Goal: Task Accomplishment & Management: Use online tool/utility

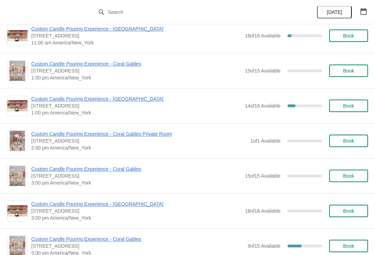
scroll to position [103, 0]
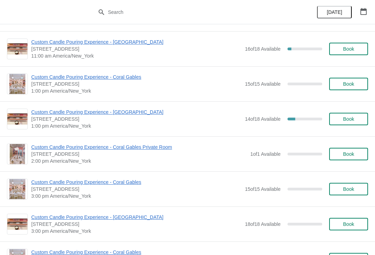
click at [35, 113] on span "Custom Candle Pouring Experience - [GEOGRAPHIC_DATA]" at bounding box center [136, 112] width 210 height 7
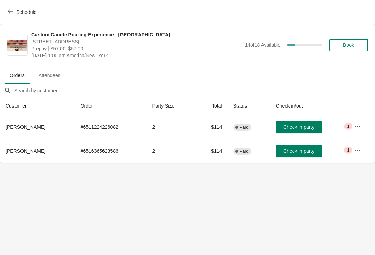
copy span "[PERSON_NAME]"
click at [358, 44] on span "Book" at bounding box center [349, 45] width 26 height 6
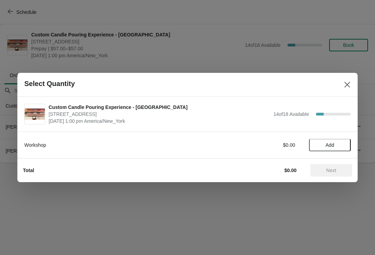
click at [321, 151] on button "Add" at bounding box center [330, 145] width 42 height 13
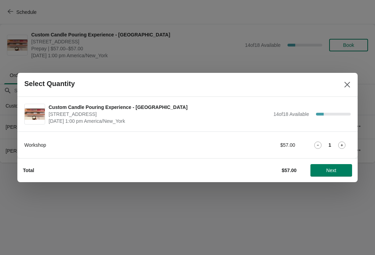
click at [343, 142] on icon at bounding box center [341, 145] width 7 height 7
click at [330, 173] on span "Next" at bounding box center [332, 171] width 10 height 6
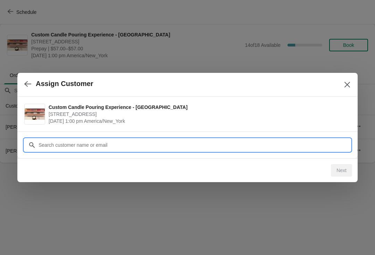
click at [60, 149] on input "Customer" at bounding box center [194, 145] width 313 height 13
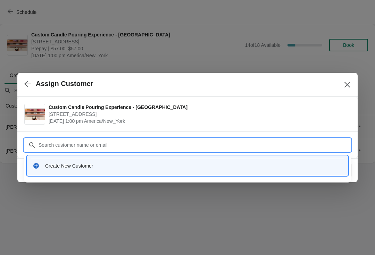
click at [37, 168] on icon at bounding box center [36, 166] width 6 height 6
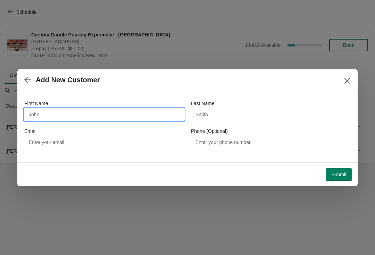
click at [39, 110] on input "First Name" at bounding box center [104, 114] width 160 height 13
type input "[PERSON_NAME]"
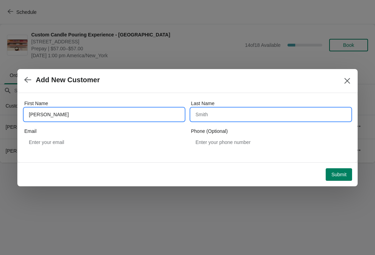
click at [204, 114] on input "Last Name" at bounding box center [271, 114] width 160 height 13
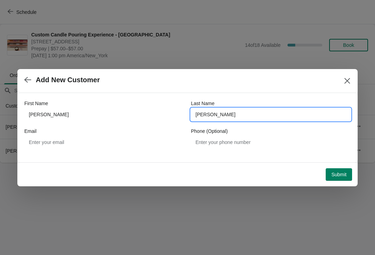
type input "[PERSON_NAME]"
click at [153, 84] on span "Add New Customer" at bounding box center [179, 80] width 310 height 8
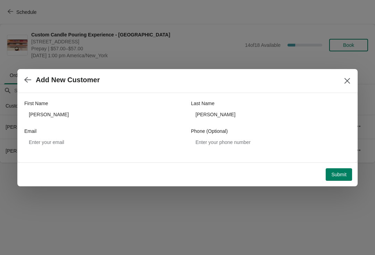
click at [332, 177] on span "Submit" at bounding box center [339, 175] width 15 height 6
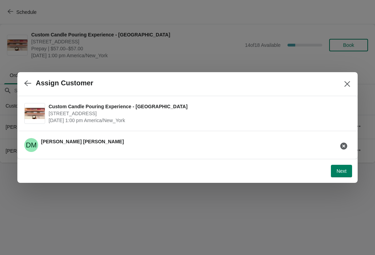
click at [342, 169] on span "Next" at bounding box center [342, 172] width 10 height 6
select select "Friend"
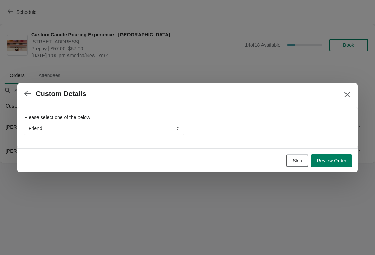
click at [339, 158] on span "Review Order" at bounding box center [332, 161] width 30 height 6
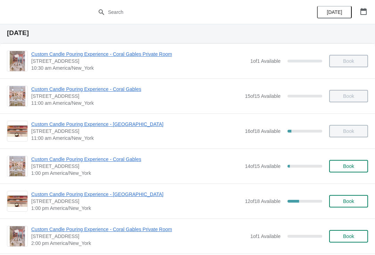
scroll to position [19, 0]
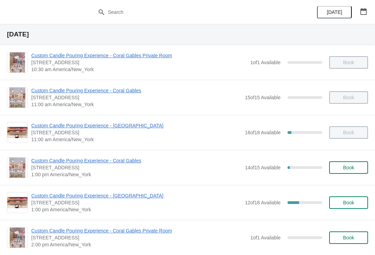
click at [44, 196] on span "Custom Candle Pouring Experience - [GEOGRAPHIC_DATA]" at bounding box center [136, 196] width 210 height 7
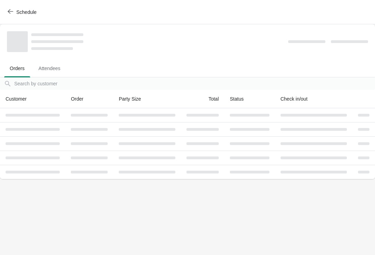
scroll to position [0, 0]
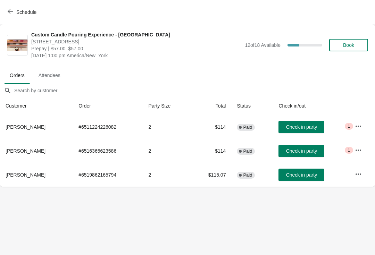
click at [317, 177] on button "Check in party" at bounding box center [302, 175] width 46 height 13
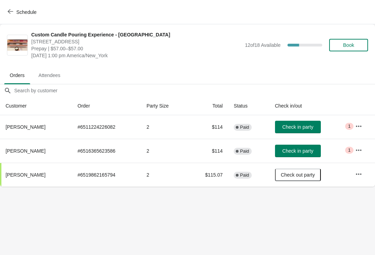
click at [315, 133] on button "Check in party" at bounding box center [298, 127] width 46 height 13
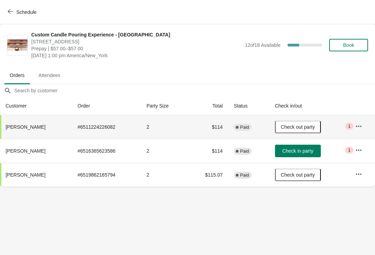
click at [357, 152] on icon "button" at bounding box center [359, 150] width 7 height 7
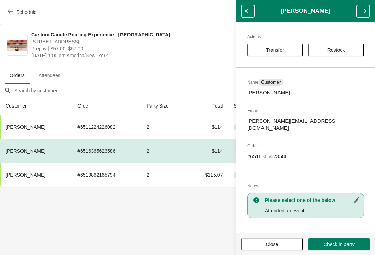
click at [351, 51] on span "Restock" at bounding box center [336, 50] width 43 height 6
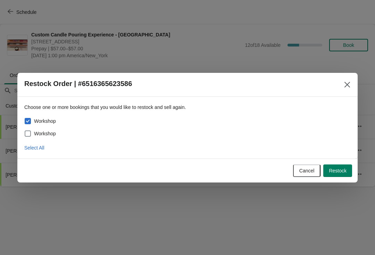
click at [30, 133] on span at bounding box center [28, 134] width 6 height 6
click at [25, 131] on input "Workshop" at bounding box center [25, 131] width 0 height 0
checkbox input "true"
click at [338, 170] on span "Restock" at bounding box center [338, 171] width 18 height 6
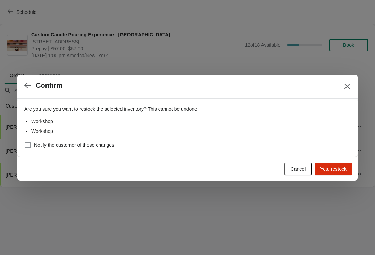
click at [34, 140] on label "Notify the customer of these changes" at bounding box center [69, 145] width 90 height 10
click at [25, 142] on input "Notify the customer of these changes" at bounding box center [25, 142] width 0 height 0
click at [342, 167] on span "Yes, restock" at bounding box center [333, 169] width 26 height 6
click at [32, 141] on label "Notify the customer of these changes" at bounding box center [69, 145] width 90 height 10
click at [25, 142] on input "Notify the customer of these changes" at bounding box center [25, 142] width 0 height 0
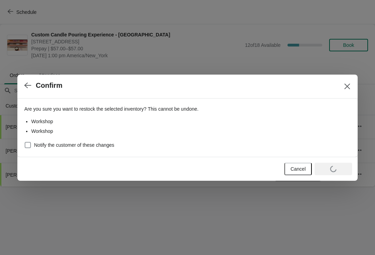
checkbox input "false"
